Goal: Information Seeking & Learning: Learn about a topic

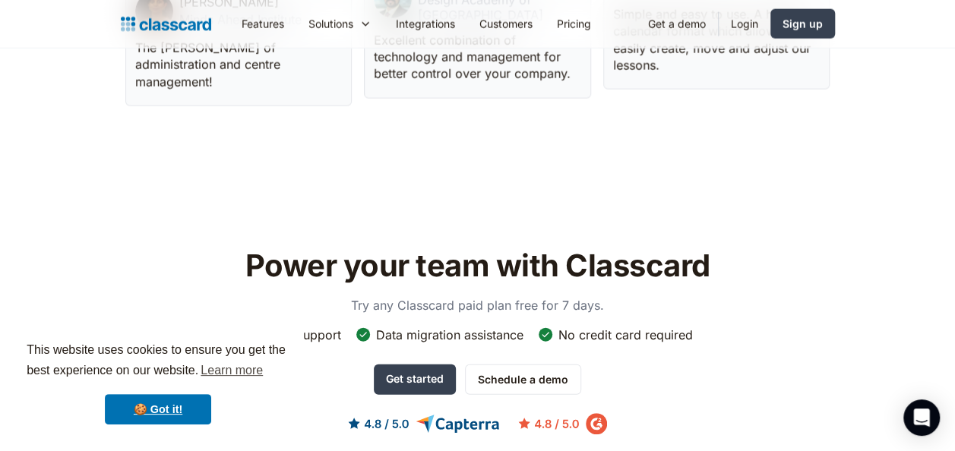
scroll to position [4536, 0]
